Goal: Task Accomplishment & Management: Complete application form

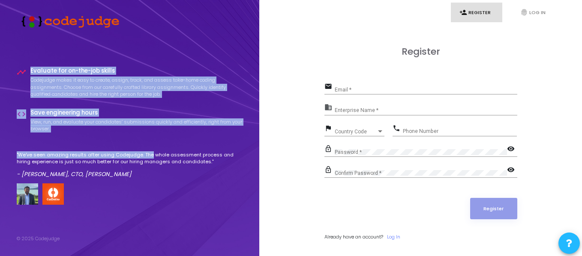
drag, startPoint x: 30, startPoint y: 72, endPoint x: 147, endPoint y: 141, distance: 135.9
click at [147, 141] on div "timeline Evaluate for on-the-job skills Codejudge makes it easy to create, assi…" at bounding box center [130, 136] width 226 height 137
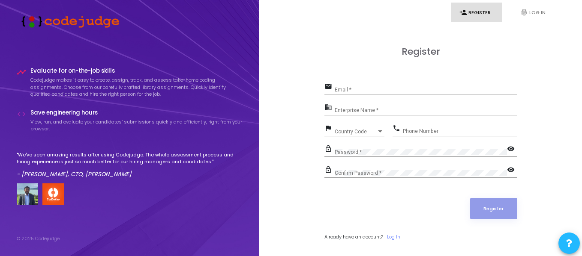
click at [347, 73] on div "Register email Email * business Enterprise Name * flag Country Code Country Cod…" at bounding box center [420, 153] width 193 height 214
click at [352, 88] on input "Email *" at bounding box center [425, 90] width 182 height 6
paste input "0428@gmail.comProfile image"
drag, startPoint x: 387, startPoint y: 89, endPoint x: 420, endPoint y: 89, distance: 33.4
click at [420, 89] on input "sarvi0428@gmail.comProfile image" at bounding box center [425, 90] width 182 height 6
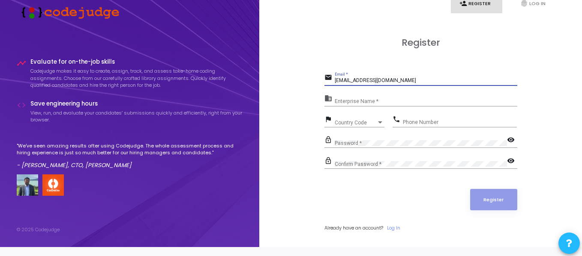
scroll to position [9, 0]
type input "sarvi0428@gmail.com"
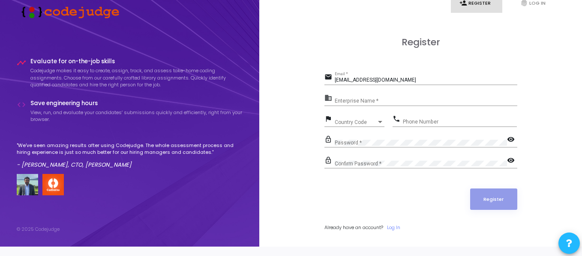
click at [380, 111] on div "business Enterprise Name *" at bounding box center [420, 102] width 193 height 20
click at [363, 104] on input "Enterprise Name *" at bounding box center [425, 101] width 182 height 6
type input "Heliza"
click at [373, 121] on div "Country Code" at bounding box center [355, 122] width 42 height 5
type input "91"
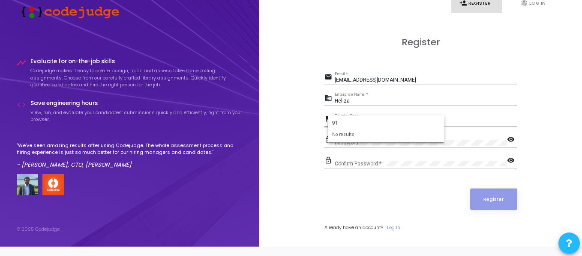
click at [295, 158] on div at bounding box center [291, 128] width 582 height 256
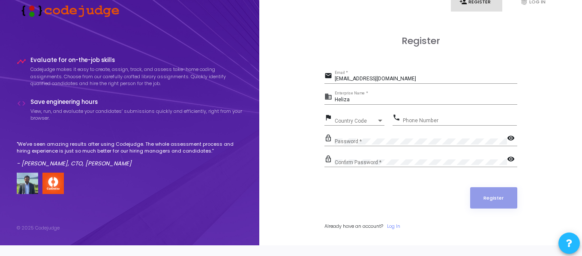
scroll to position [12, 0]
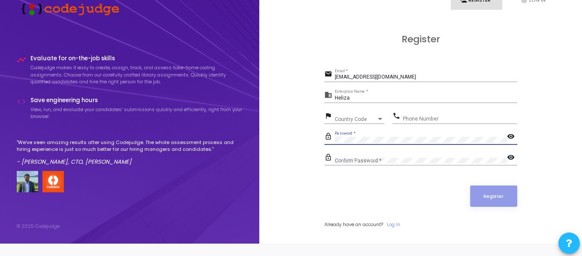
click at [510, 135] on mat-icon "visibility" at bounding box center [512, 137] width 10 height 10
click at [394, 154] on div "Confirm Password *" at bounding box center [420, 158] width 172 height 13
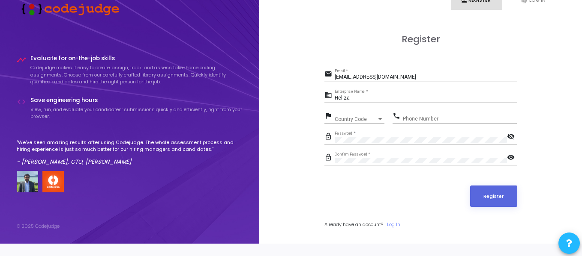
click at [511, 155] on mat-icon "visibility" at bounding box center [512, 158] width 10 height 10
click at [497, 193] on button "Register" at bounding box center [493, 196] width 47 height 21
click at [420, 75] on input "sarvi0428@gmail.com" at bounding box center [425, 78] width 182 height 6
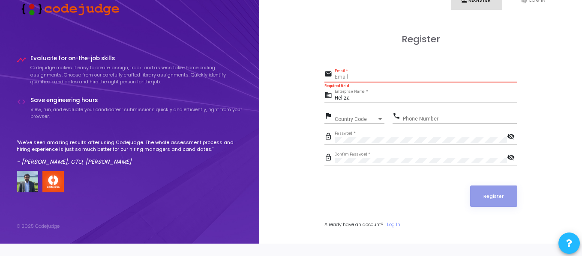
scroll to position [0, 0]
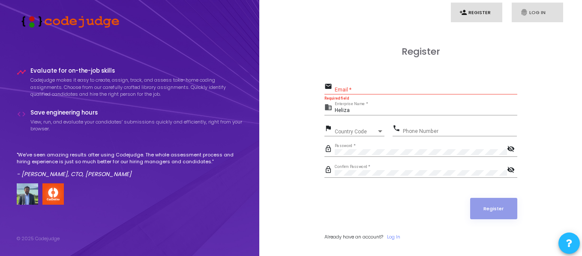
click at [537, 11] on link "fingerprint Log In" at bounding box center [536, 13] width 51 height 20
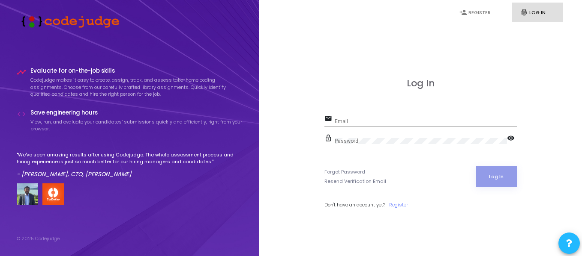
click at [352, 53] on div "Log In email Email lock_outline Password visibility Forgot Password Resend Veri…" at bounding box center [420, 153] width 304 height 256
click at [391, 113] on div "email Email" at bounding box center [420, 120] width 193 height 14
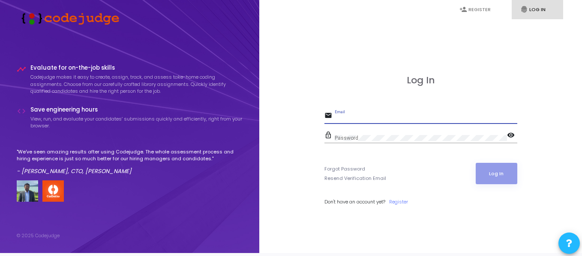
scroll to position [3, 0]
